Goal: Information Seeking & Learning: Learn about a topic

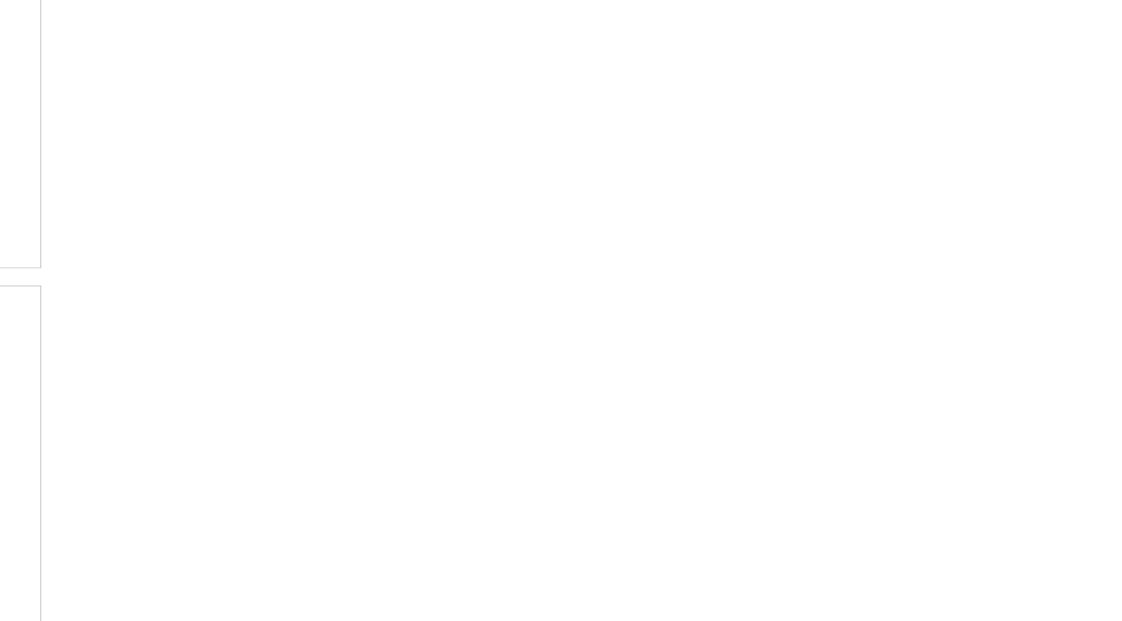
scroll to position [2592, 0]
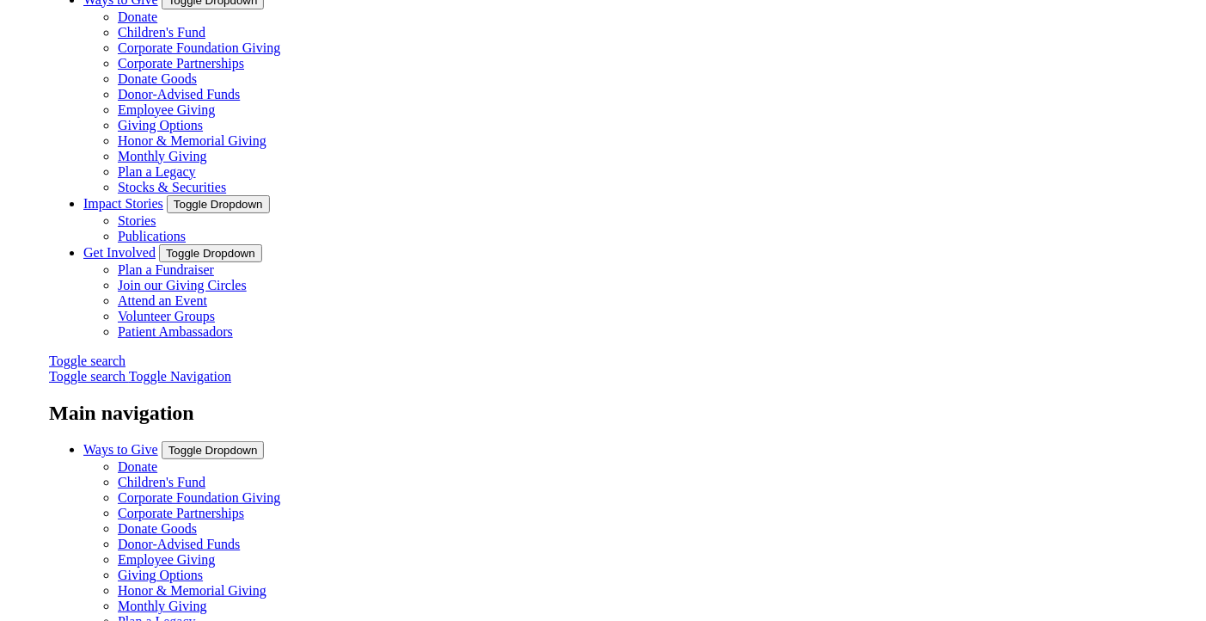
scroll to position [314, 0]
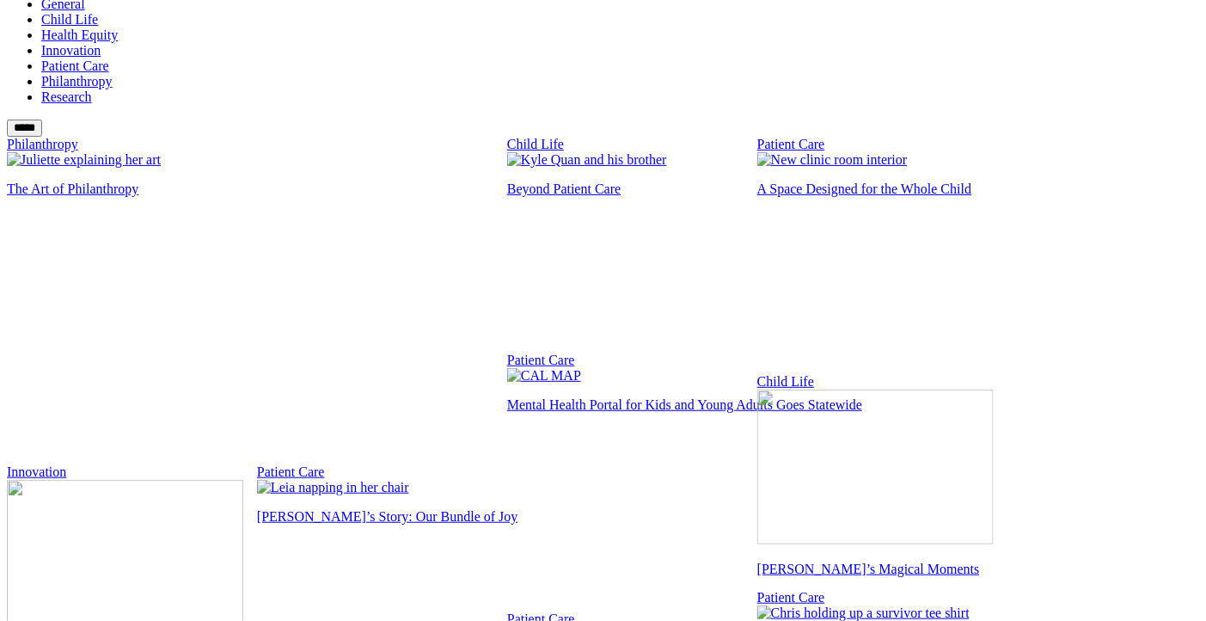
scroll to position [1545, 0]
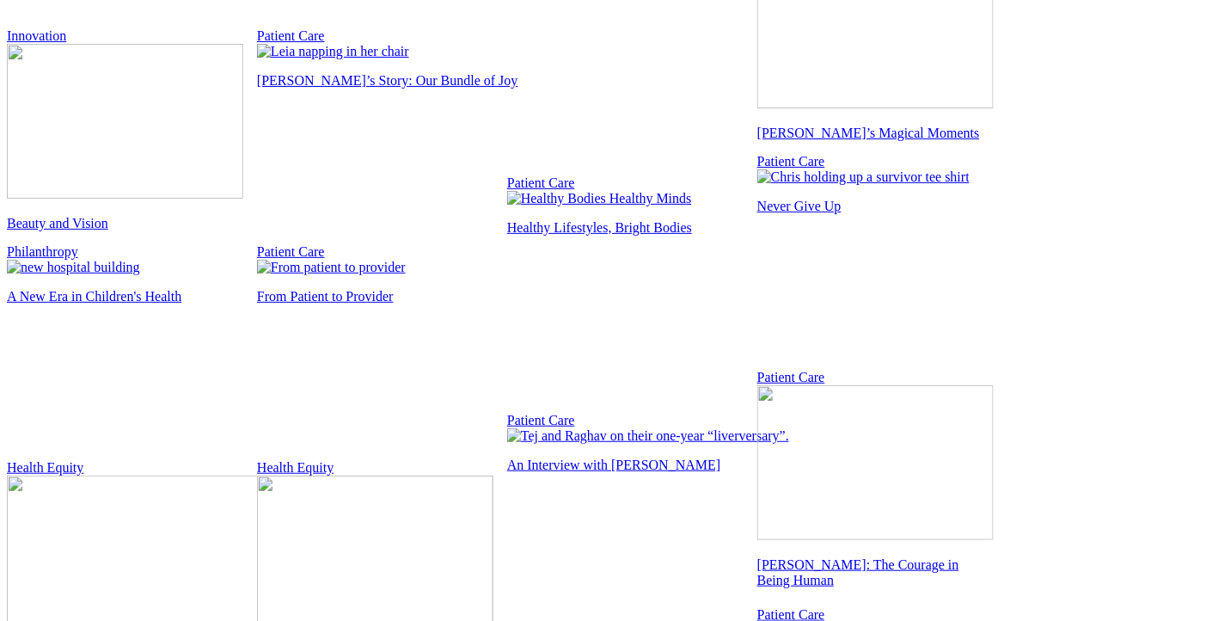
scroll to position [1959, 0]
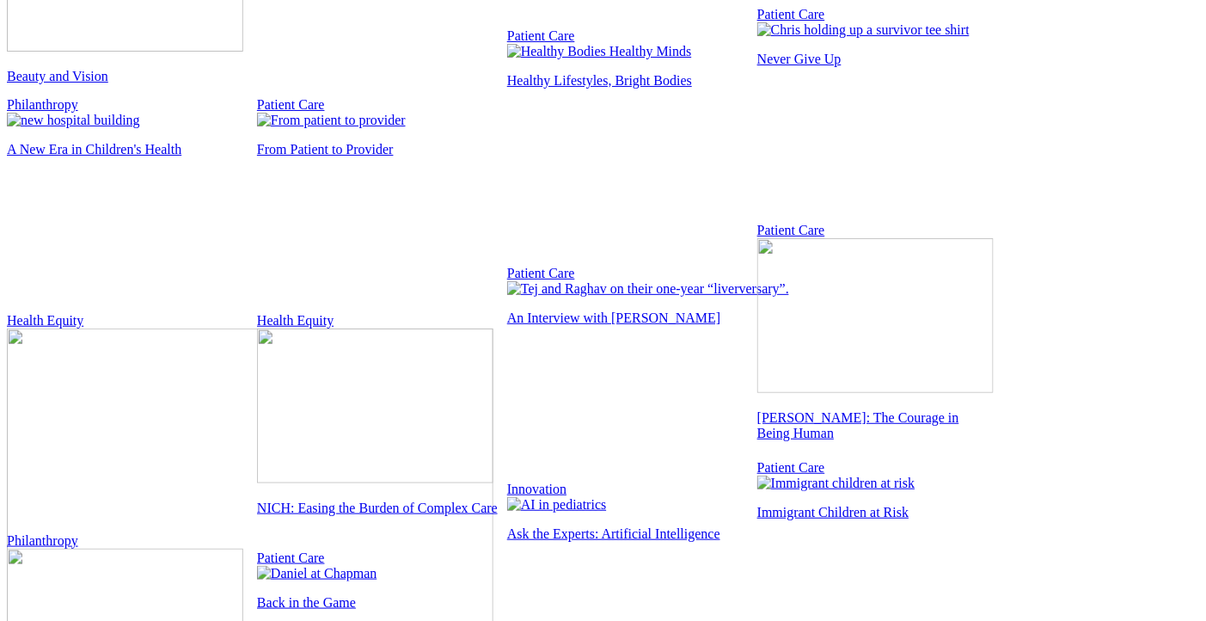
scroll to position [2248, 0]
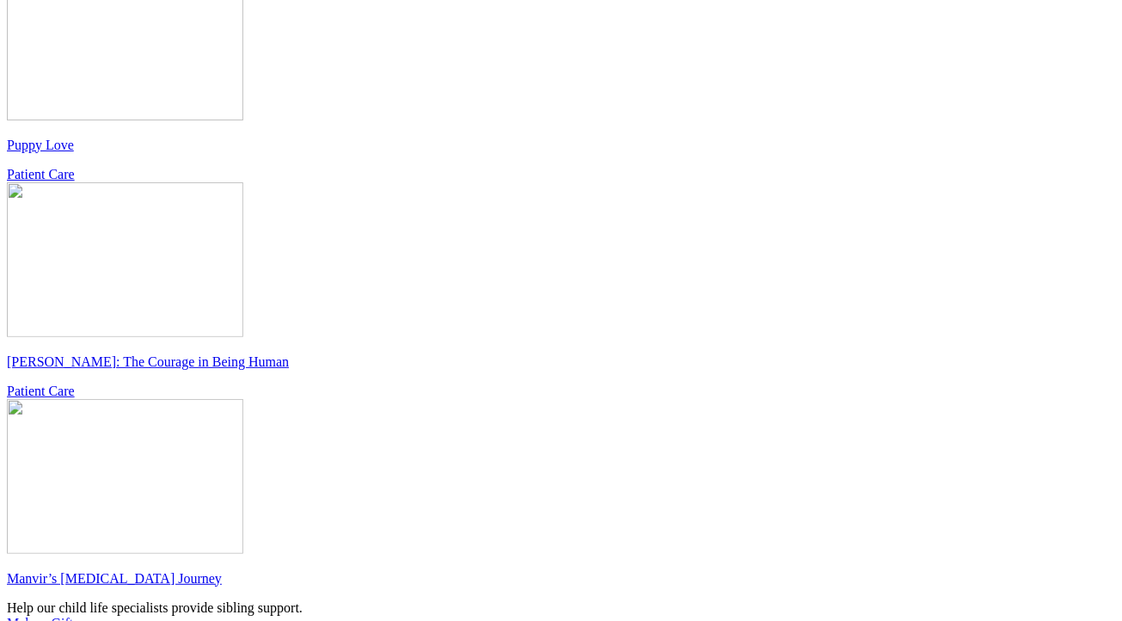
scroll to position [2431, 0]
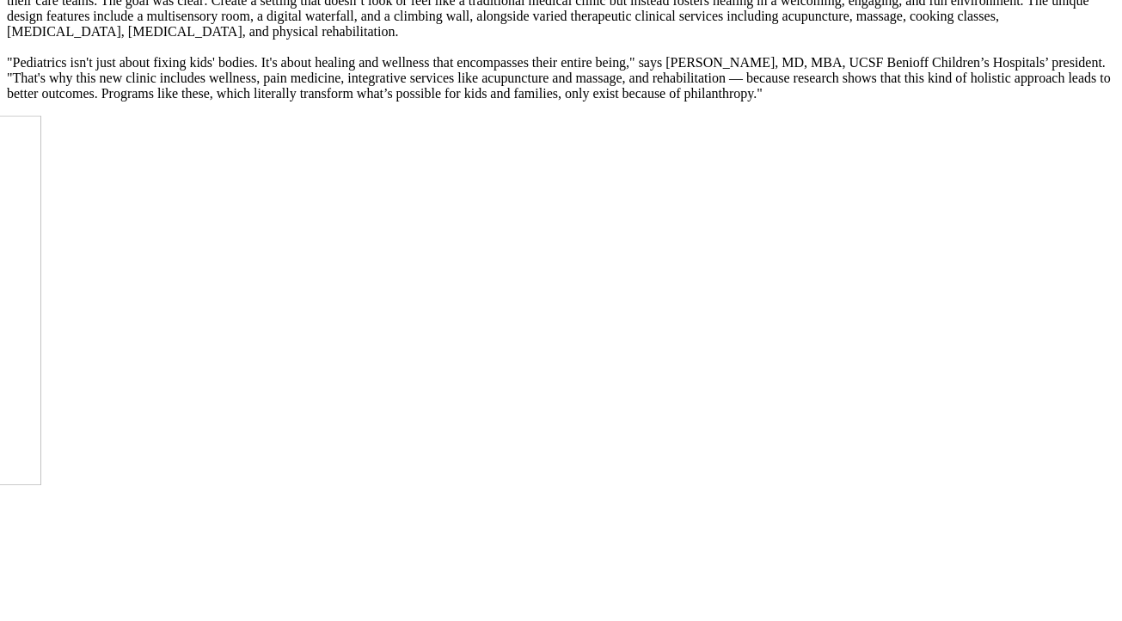
scroll to position [1339, 0]
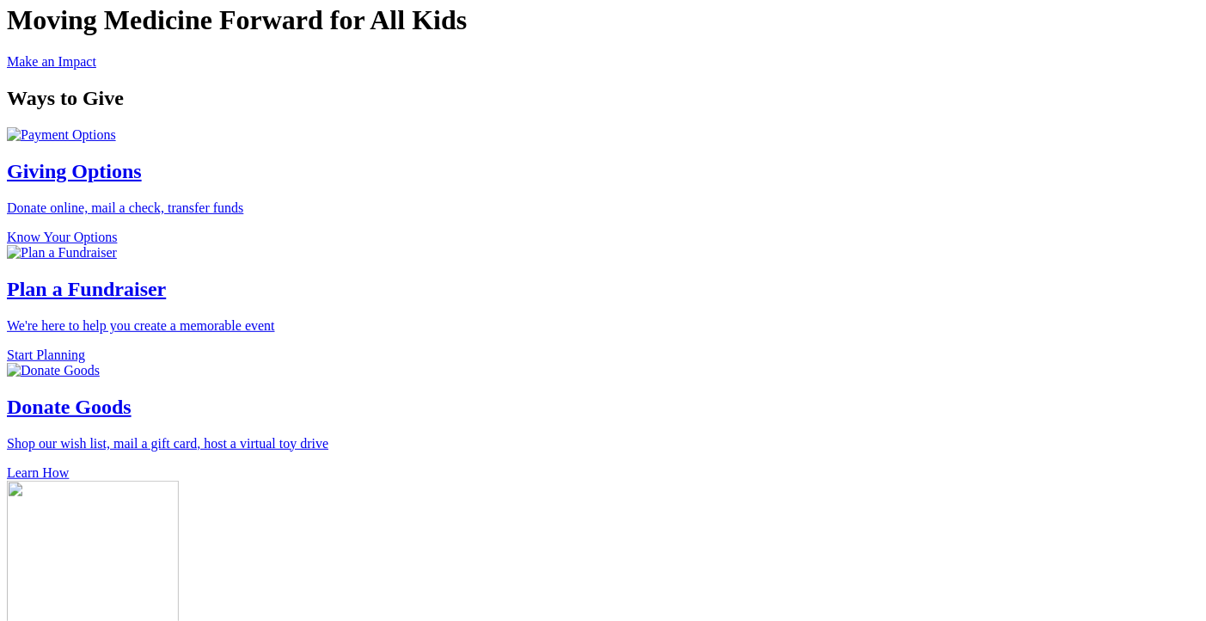
scroll to position [1115, 0]
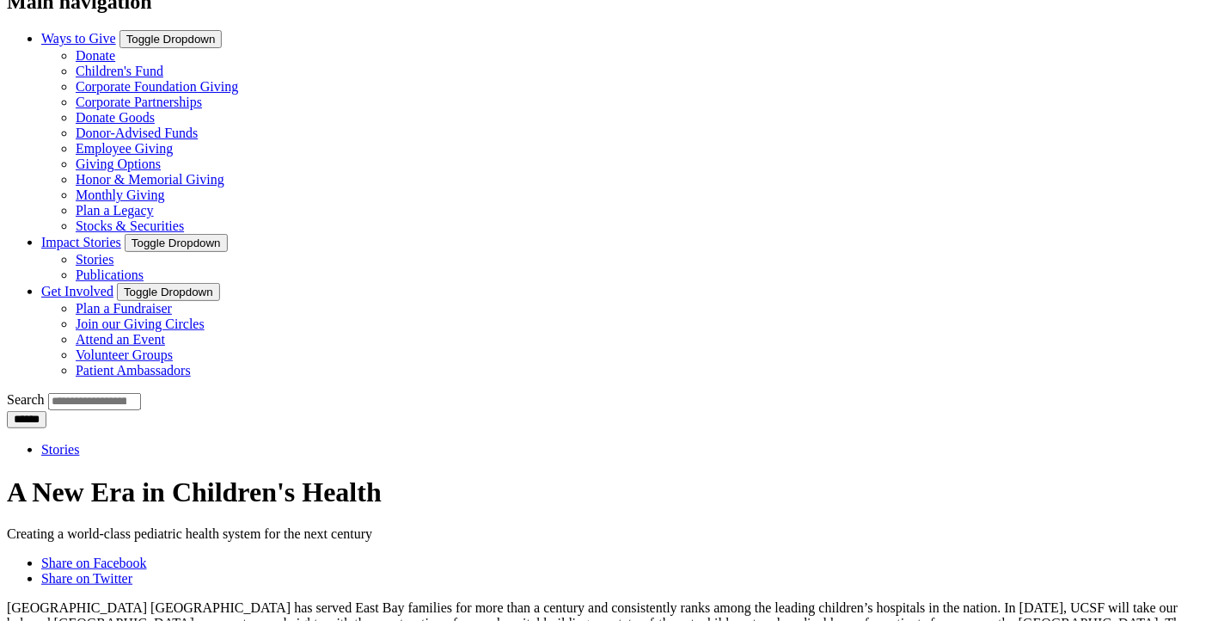
scroll to position [529, 0]
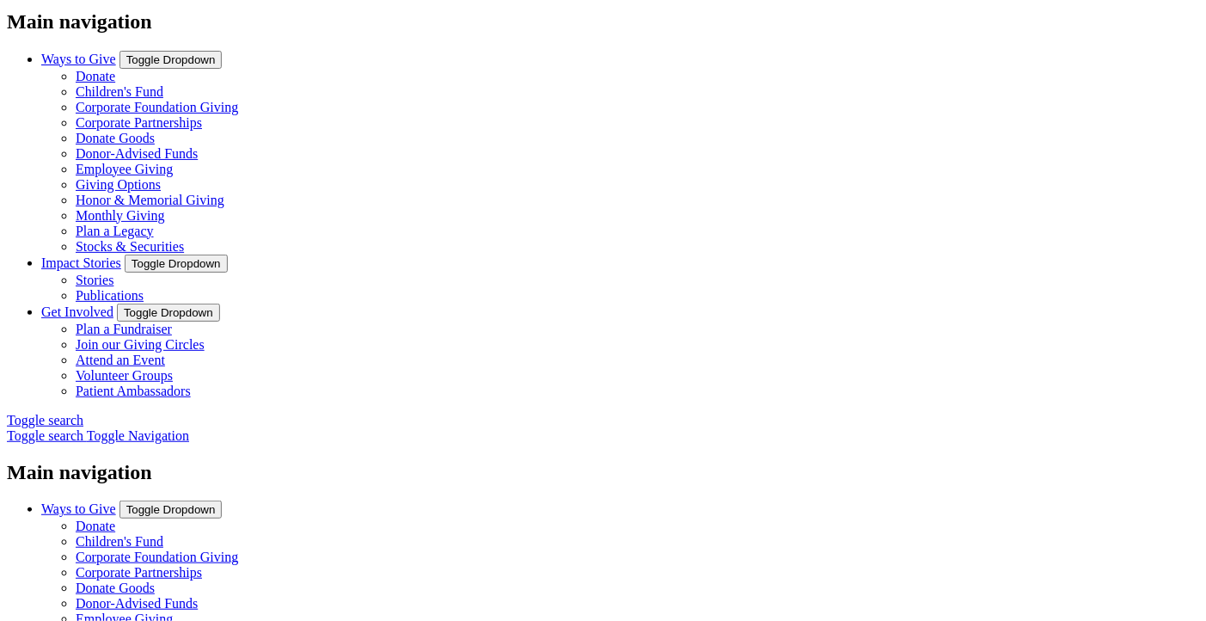
scroll to position [198, 0]
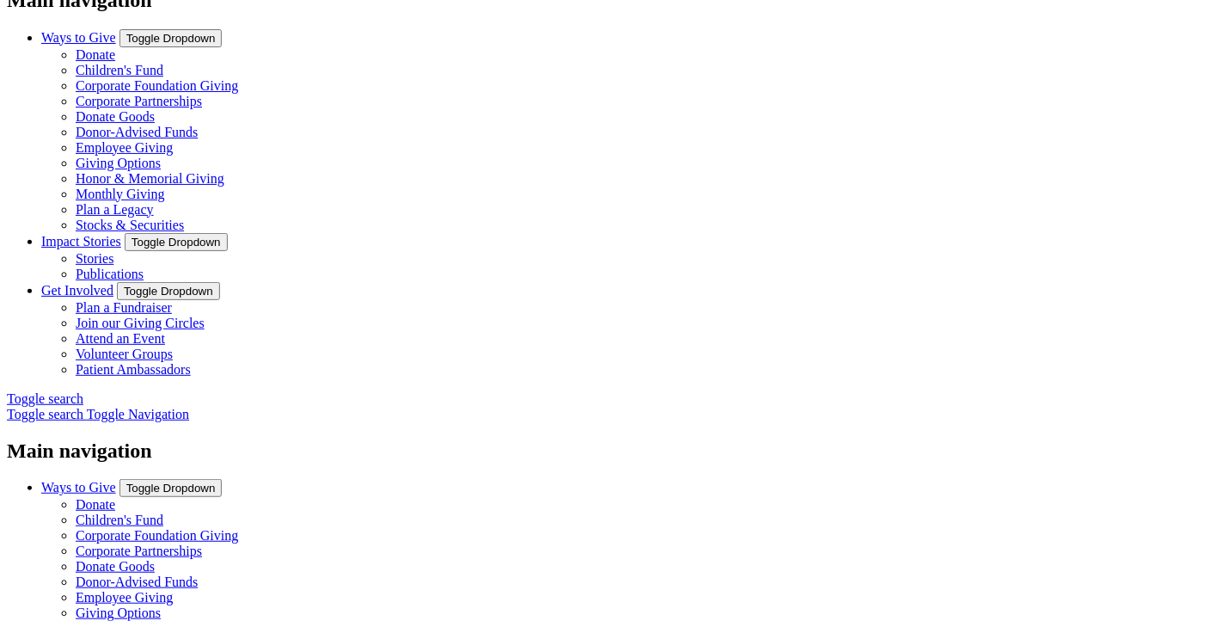
click at [172, 300] on link "Plan a Fundraiser" at bounding box center [124, 307] width 96 height 15
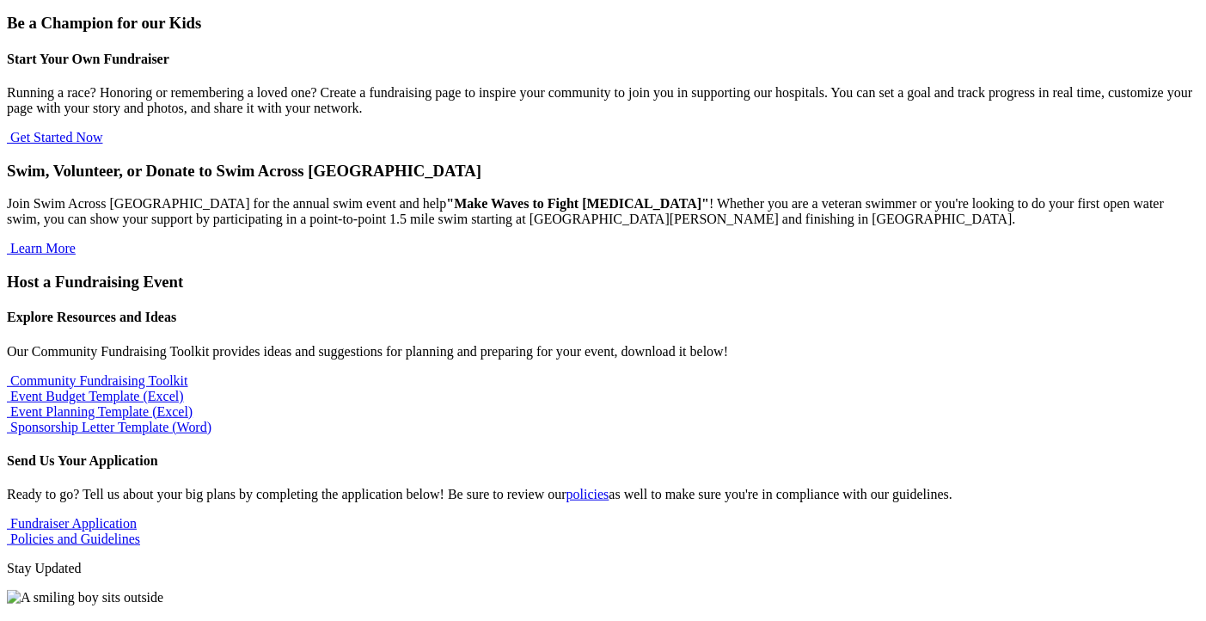
scroll to position [1175, 0]
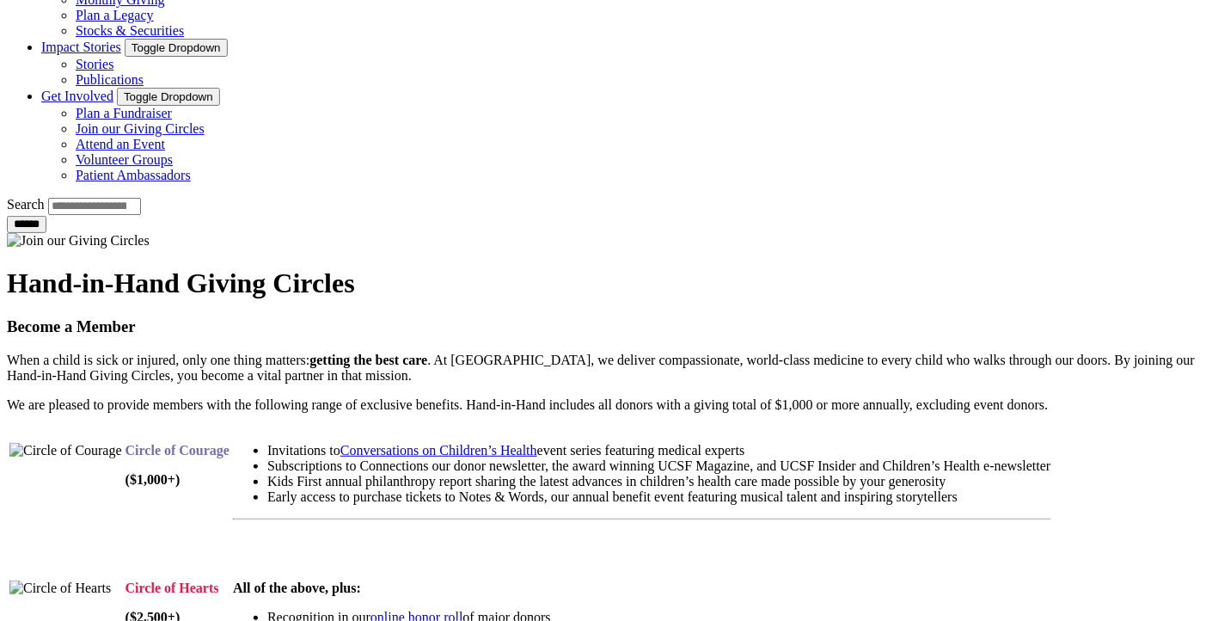
scroll to position [1106, 0]
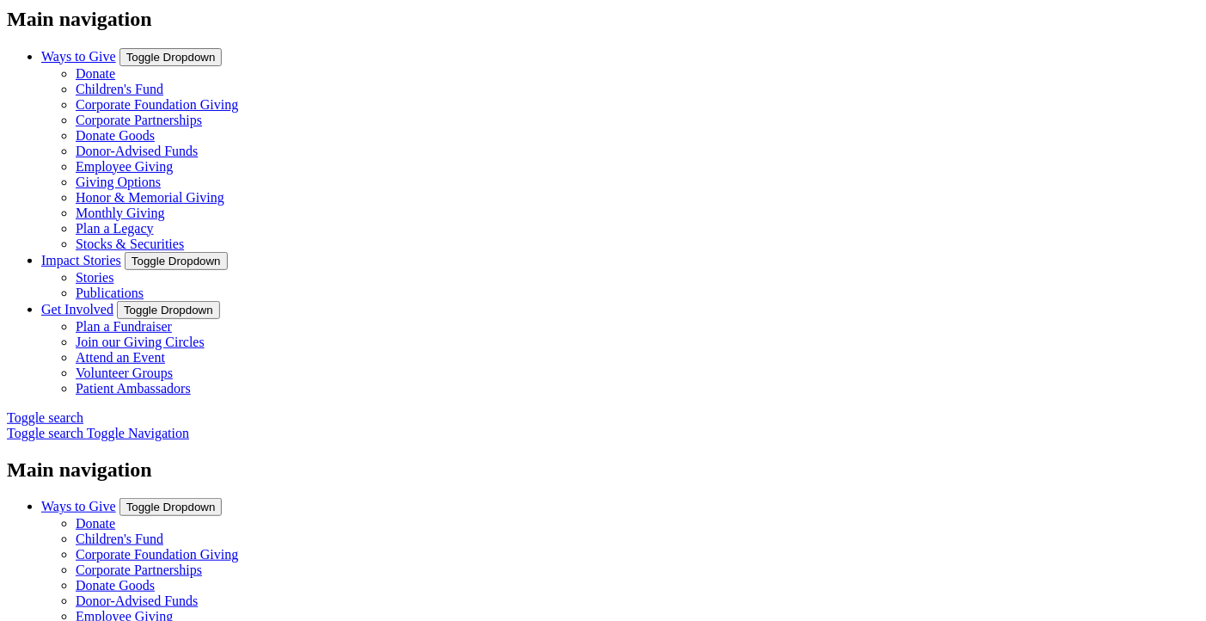
scroll to position [262, 0]
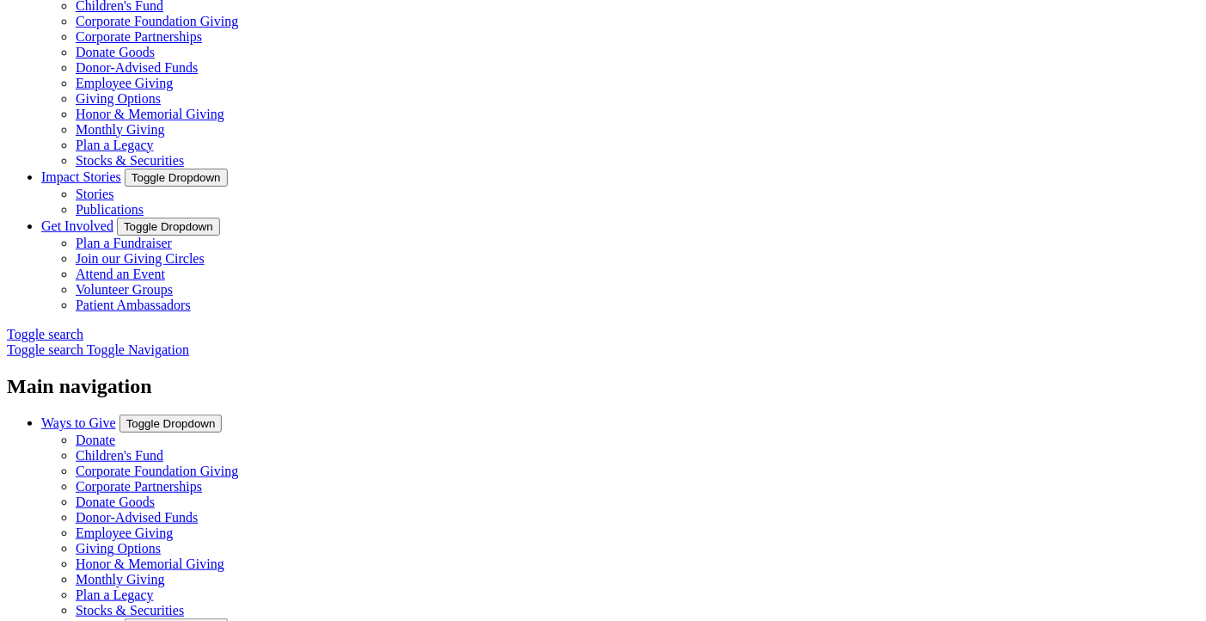
click at [238, 28] on link "Corporate Foundation Giving" at bounding box center [157, 21] width 162 height 15
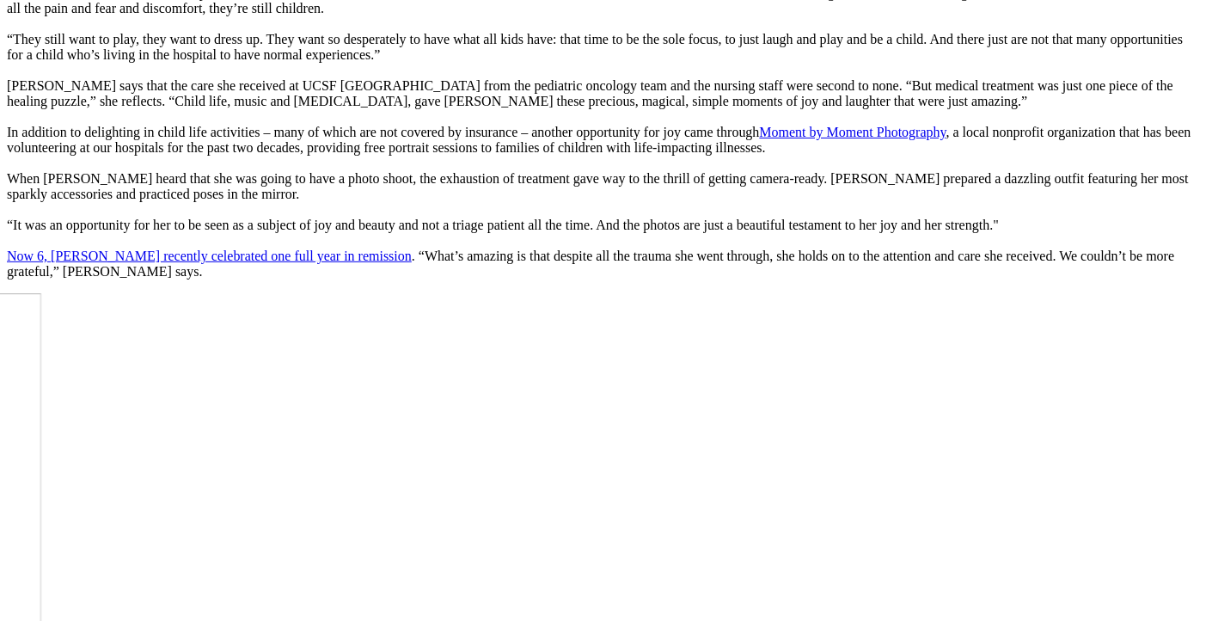
scroll to position [1564, 0]
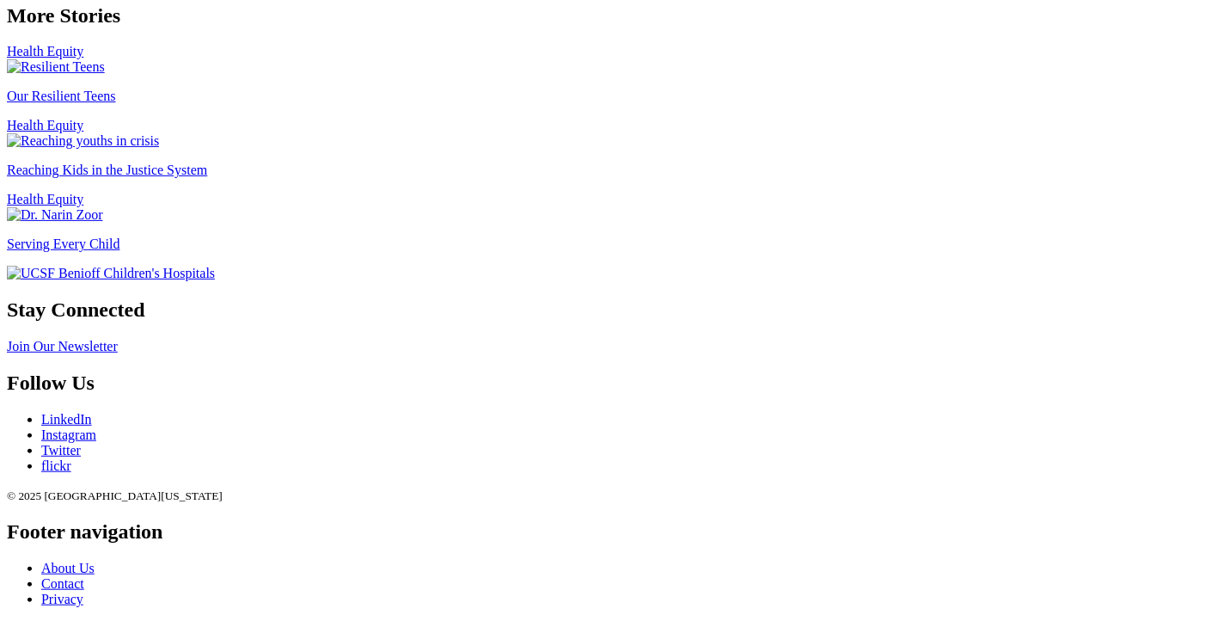
scroll to position [2389, 0]
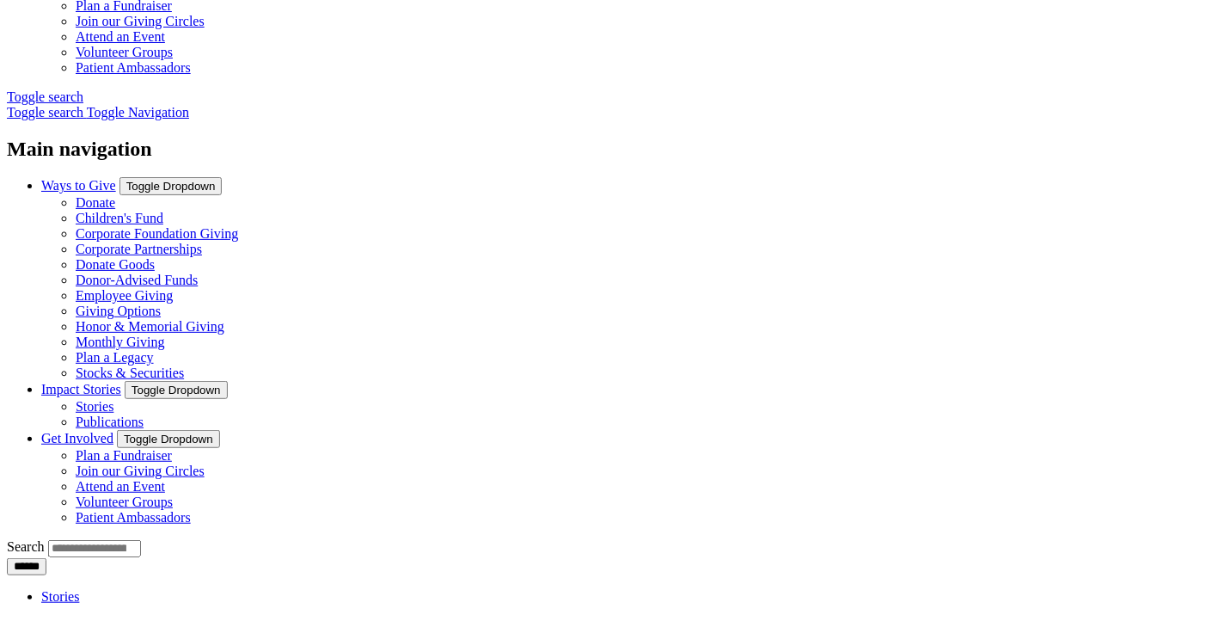
scroll to position [533, 0]
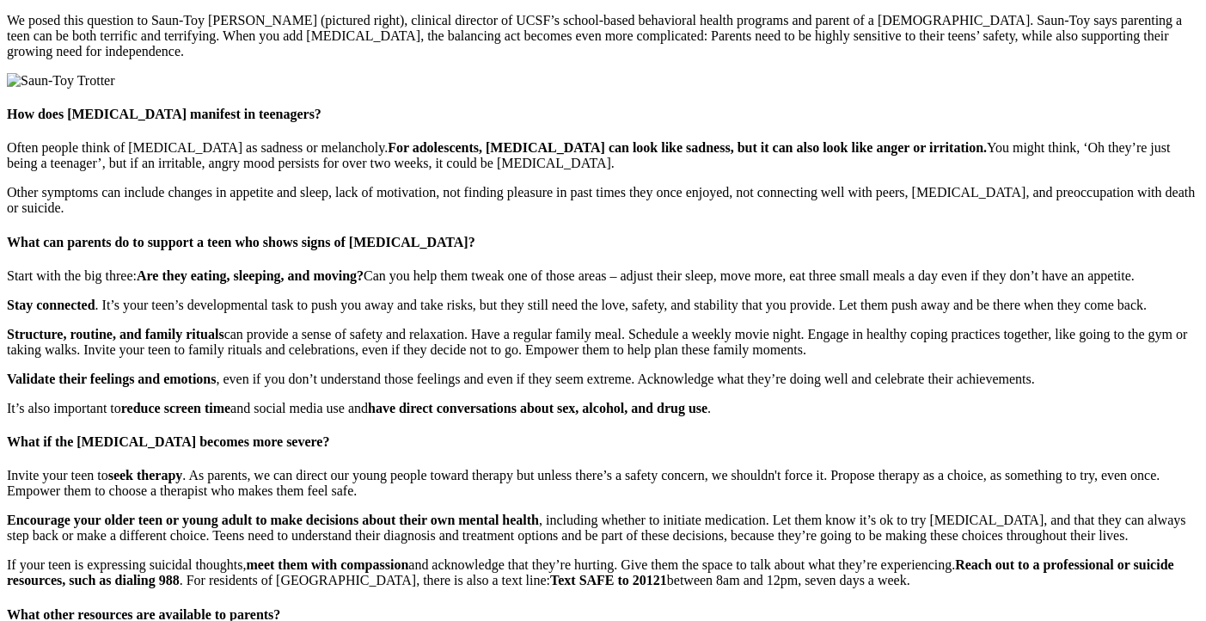
scroll to position [1431, 0]
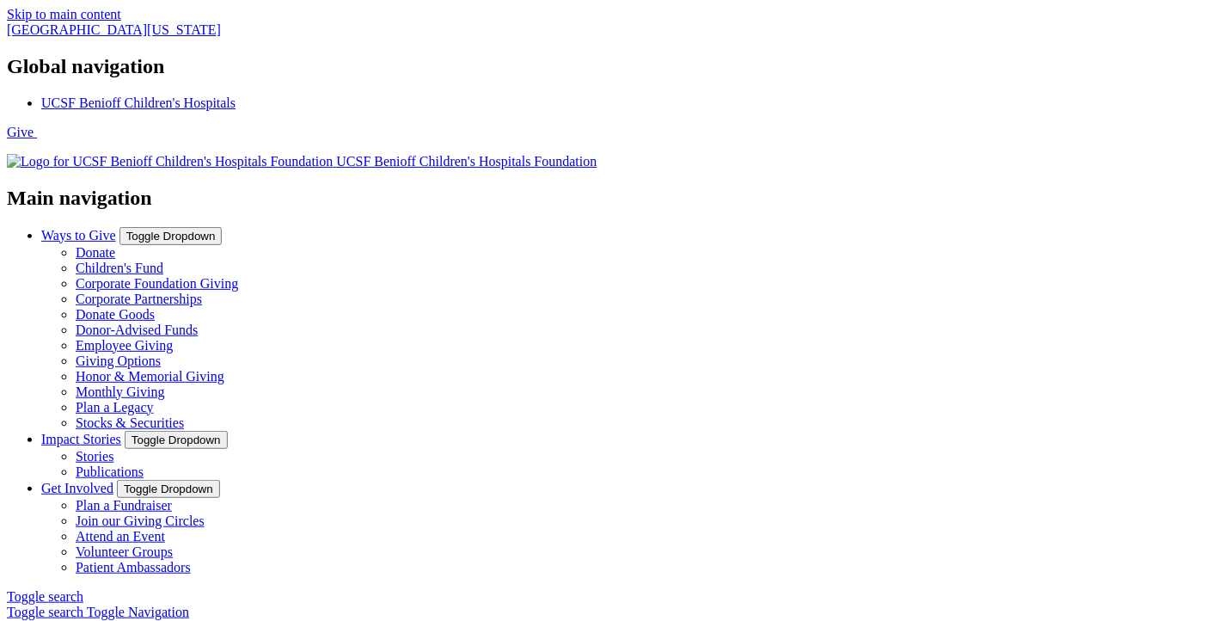
click at [165, 529] on link "Attend an Event" at bounding box center [120, 536] width 89 height 15
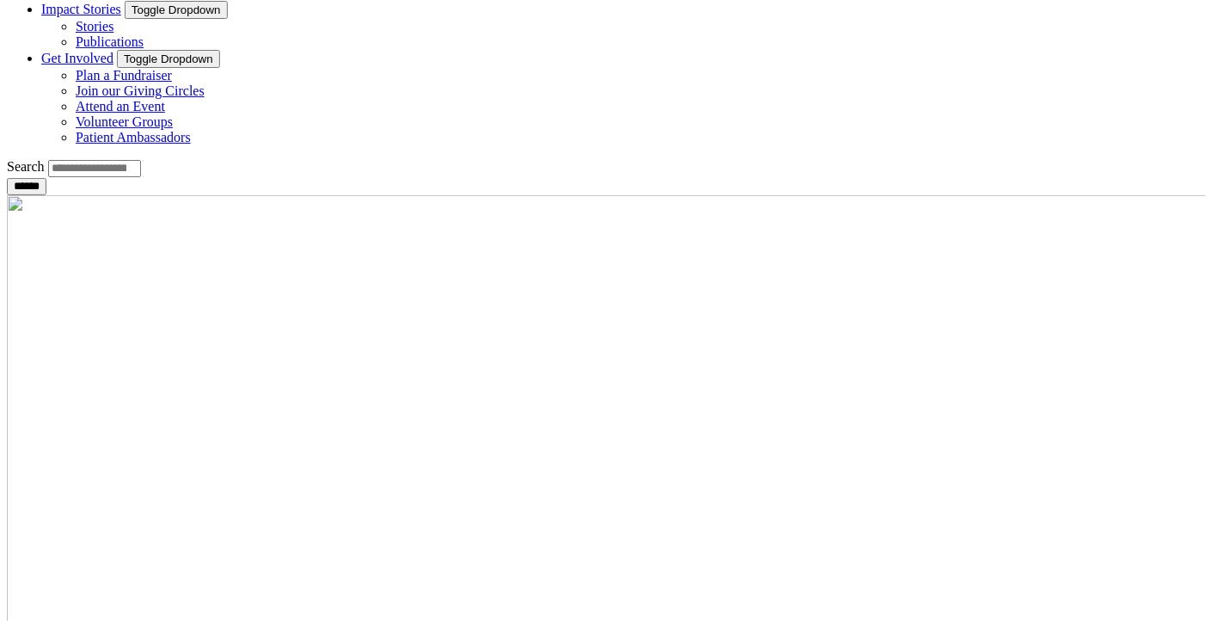
scroll to position [17, 0]
